Goal: Find specific page/section: Find specific page/section

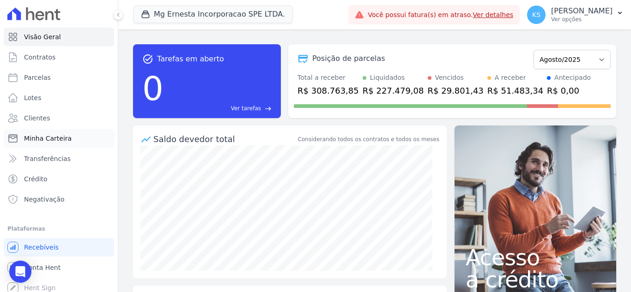
click at [46, 139] on span "Minha Carteira" at bounding box center [48, 138] width 48 height 9
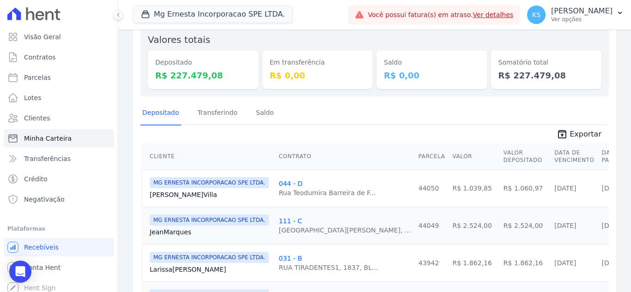
scroll to position [92, 0]
click at [162, 156] on th "Cliente" at bounding box center [208, 156] width 133 height 26
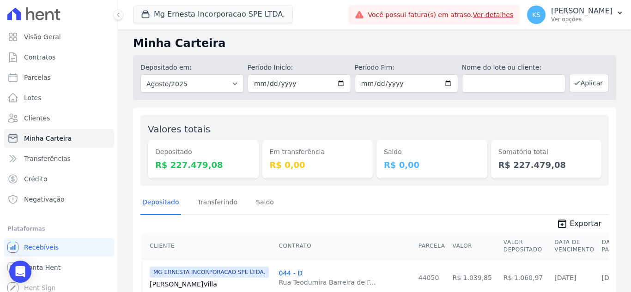
scroll to position [0, 0]
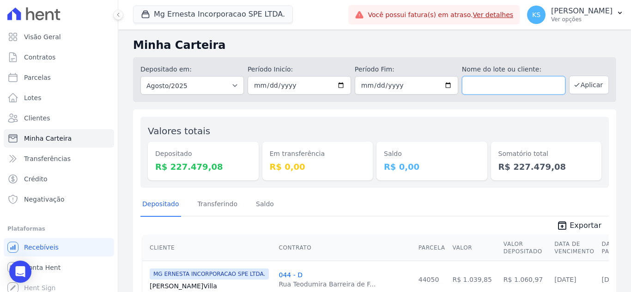
click at [491, 86] on input "text" at bounding box center [513, 85] width 103 height 18
type input "SALETE"
click at [578, 84] on button "Aplicar" at bounding box center [589, 85] width 40 height 18
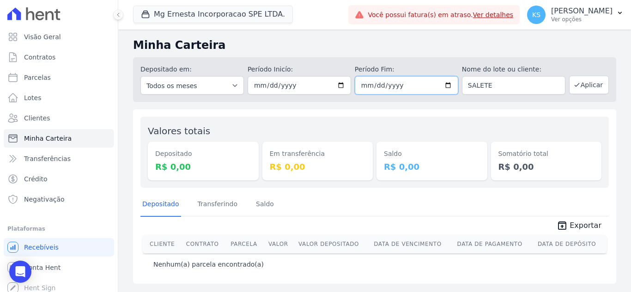
click at [449, 86] on input "2025-08-31" at bounding box center [406, 85] width 103 height 18
type input "[DATE]"
click at [586, 87] on button "Aplicar" at bounding box center [589, 85] width 40 height 18
click at [43, 120] on span "Clientes" at bounding box center [37, 118] width 26 height 9
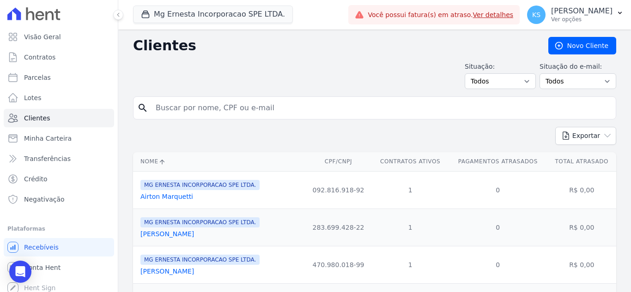
click at [170, 107] on input "search" at bounding box center [381, 108] width 462 height 18
type input "SALETE"
drag, startPoint x: 140, startPoint y: 110, endPoint x: 145, endPoint y: 117, distance: 8.3
click at [141, 110] on icon "search" at bounding box center [142, 108] width 11 height 11
click at [206, 108] on input "SALETE" at bounding box center [381, 108] width 462 height 18
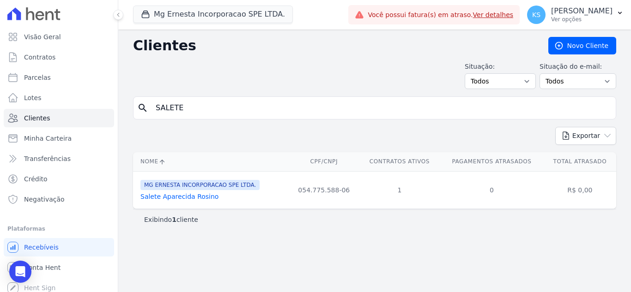
click at [181, 197] on link "Salete Aparecida Rosino" at bounding box center [179, 196] width 78 height 7
